Goal: Task Accomplishment & Management: Manage account settings

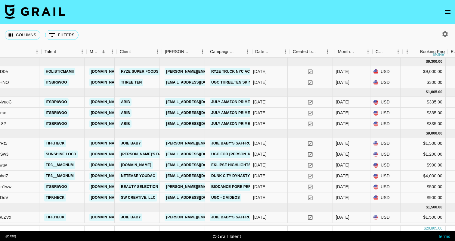
scroll to position [0, 162]
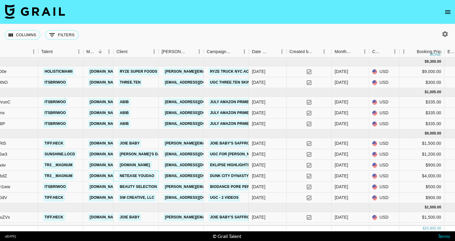
click at [132, 173] on link "NetEase YouDao" at bounding box center [137, 176] width 38 height 8
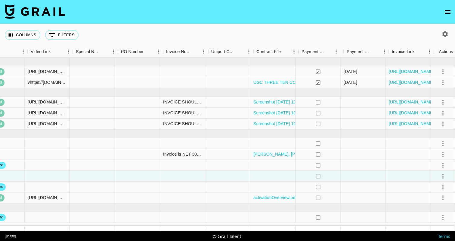
scroll to position [0, 700]
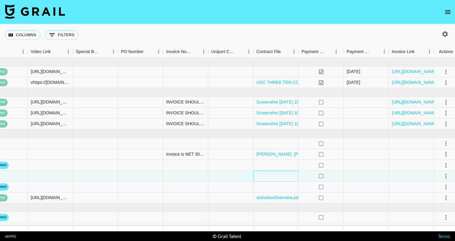
click at [279, 171] on div at bounding box center [276, 175] width 45 height 11
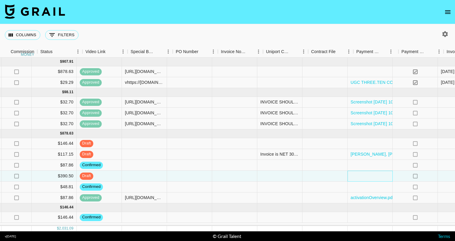
scroll to position [0, 601]
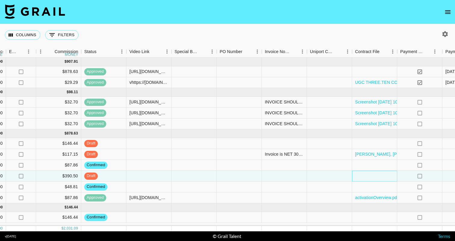
click at [373, 177] on div at bounding box center [374, 175] width 45 height 11
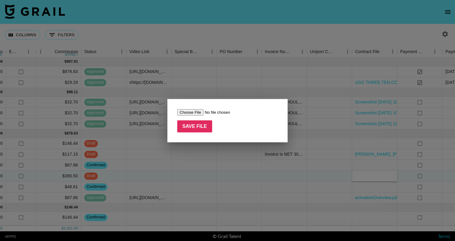
click at [194, 114] on input "file" at bounding box center [215, 112] width 76 height 6
click at [196, 113] on input "file" at bounding box center [215, 112] width 76 height 6
type input "C:\fakepath\CN-20250808_IMA_Youdao and tr3__magnum_DunkCityDynasty (1).pdf"
click at [205, 127] on input "Save File" at bounding box center [194, 126] width 35 height 12
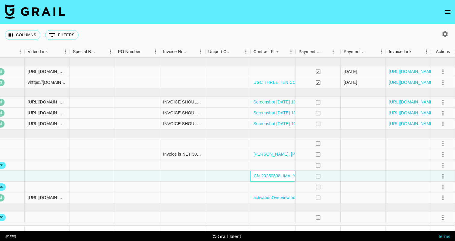
scroll to position [0, 703]
click at [441, 177] on icon "select merge strategy" at bounding box center [443, 175] width 7 height 7
click at [431, 231] on div "Approve" at bounding box center [430, 232] width 18 height 7
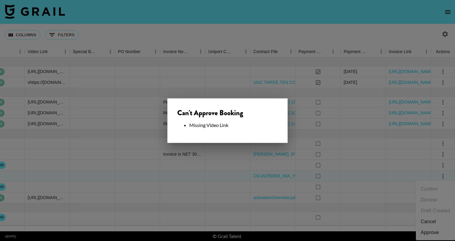
click at [368, 185] on div at bounding box center [227, 120] width 455 height 241
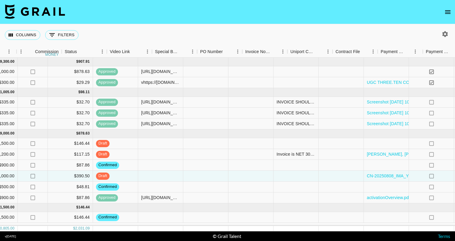
scroll to position [0, 580]
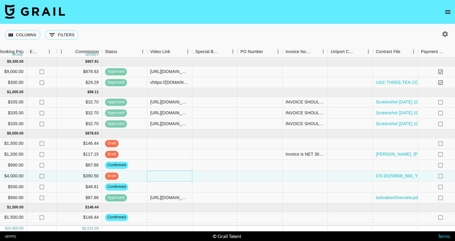
click at [172, 176] on div at bounding box center [169, 175] width 45 height 11
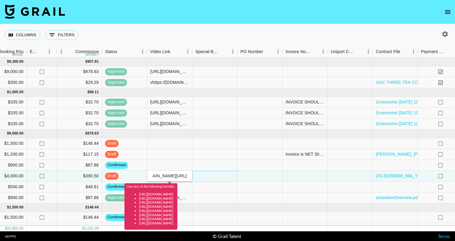
click at [201, 174] on div at bounding box center [214, 175] width 45 height 11
click at [155, 175] on input "vhttps://[DOMAIN_NAME][URL]" at bounding box center [170, 175] width 44 height 5
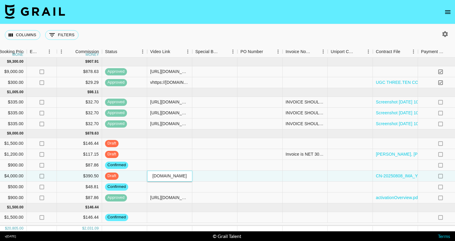
type input "[URL][DOMAIN_NAME]"
click at [200, 175] on div at bounding box center [214, 175] width 45 height 11
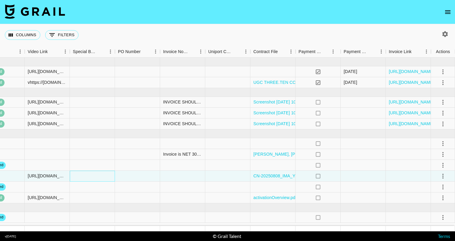
scroll to position [0, 703]
click at [446, 180] on div at bounding box center [443, 176] width 10 height 10
click at [445, 178] on icon "select merge strategy" at bounding box center [443, 175] width 7 height 7
click at [425, 231] on div "Approve" at bounding box center [430, 232] width 18 height 7
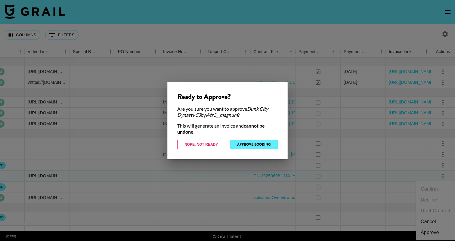
click at [265, 146] on button "Approve Booking" at bounding box center [254, 144] width 48 height 10
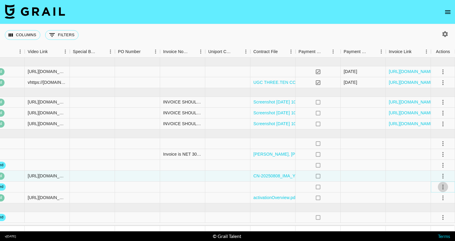
click at [440, 187] on icon "select merge strategy" at bounding box center [443, 186] width 7 height 7
click at [429, 149] on li "Draft Created" at bounding box center [435, 152] width 39 height 11
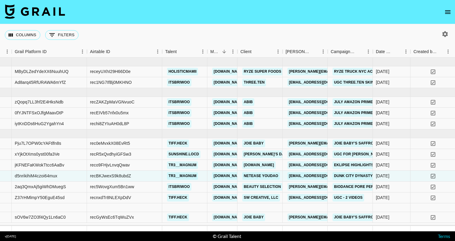
scroll to position [0, 33]
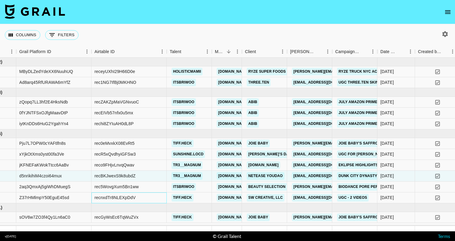
click at [108, 196] on div "recnxdTr8NLEXpDdV" at bounding box center [115, 197] width 41 height 6
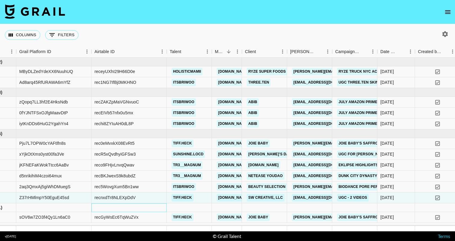
click at [120, 206] on div at bounding box center [129, 207] width 75 height 9
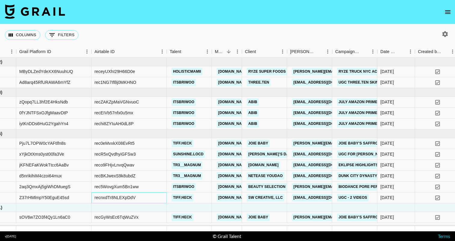
click at [121, 196] on div "recnxdTr8NLEXpDdV" at bounding box center [115, 197] width 41 height 6
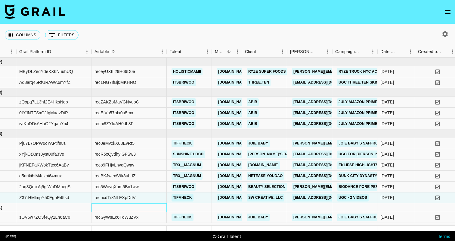
click at [153, 207] on div at bounding box center [129, 207] width 75 height 9
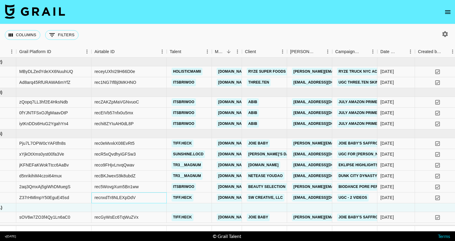
click at [146, 199] on div "recnxdTr8NLEXpDdV" at bounding box center [129, 197] width 75 height 11
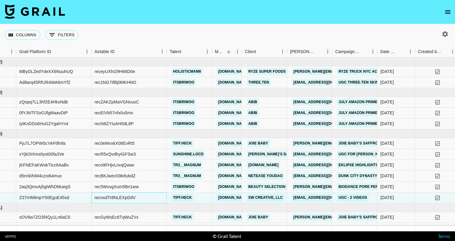
click at [133, 199] on div "recnxdTr8NLEXpDdV" at bounding box center [115, 197] width 41 height 6
copy div "recnxdTr8NLEXpDdV"
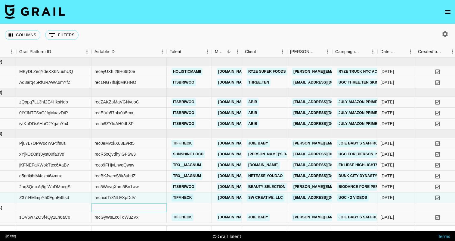
click at [167, 210] on div at bounding box center [129, 207] width 75 height 9
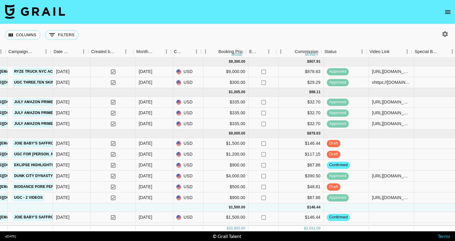
scroll to position [0, 361]
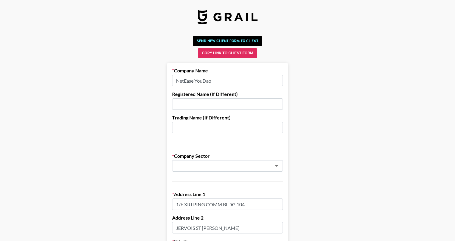
type input "Video Games & Apps"
type input "Hong Kong"
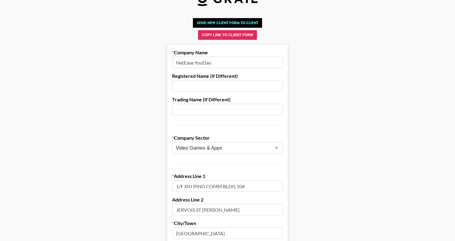
scroll to position [17, 0]
